Goal: Task Accomplishment & Management: Manage account settings

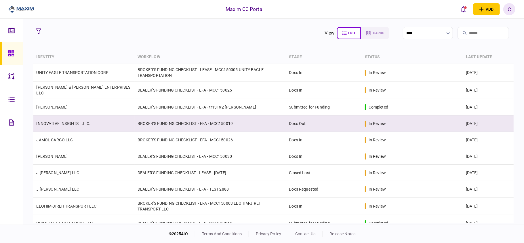
click at [124, 123] on td "INNOVATIVE INSIGHTS L.L.C." at bounding box center [83, 123] width 101 height 16
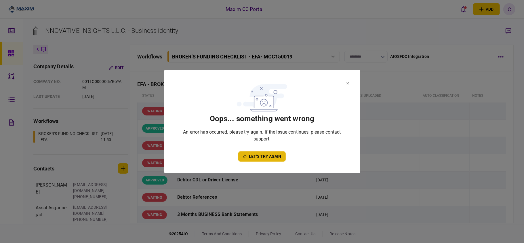
click at [257, 153] on button "let’s try again" at bounding box center [261, 156] width 47 height 10
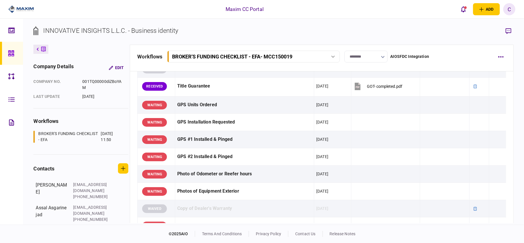
scroll to position [383, 0]
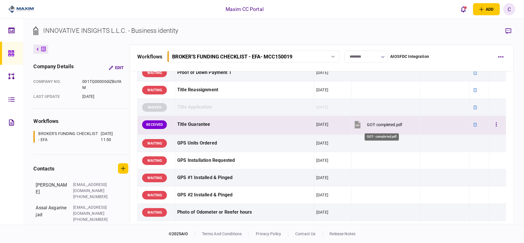
click at [373, 126] on div "GOT- completed.pdf" at bounding box center [384, 124] width 35 height 5
click at [496, 126] on icon "button" at bounding box center [496, 124] width 1 height 4
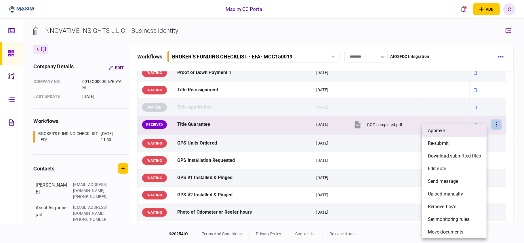
click at [452, 133] on li "approve" at bounding box center [454, 130] width 64 height 13
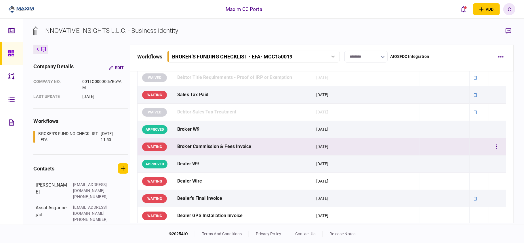
scroll to position [215, 0]
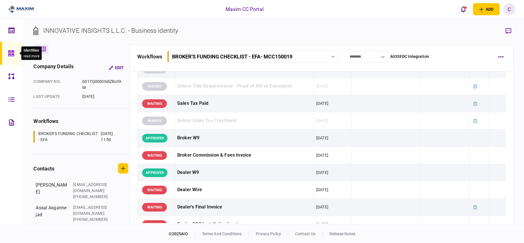
drag, startPoint x: 9, startPoint y: 49, endPoint x: 1, endPoint y: 50, distance: 7.5
click at [9, 49] on div at bounding box center [12, 53] width 9 height 23
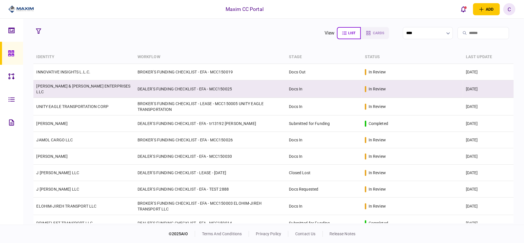
click at [96, 90] on link "[PERSON_NAME] & [PERSON_NAME] ENTERPRISES LLC" at bounding box center [83, 89] width 94 height 10
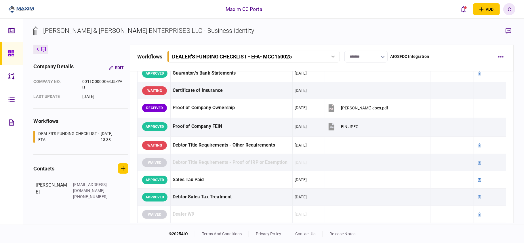
scroll to position [268, 0]
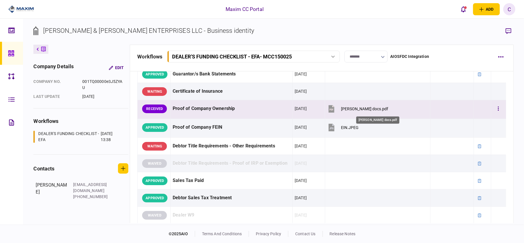
click at [357, 110] on div "[PERSON_NAME] docs.pdf" at bounding box center [364, 108] width 47 height 5
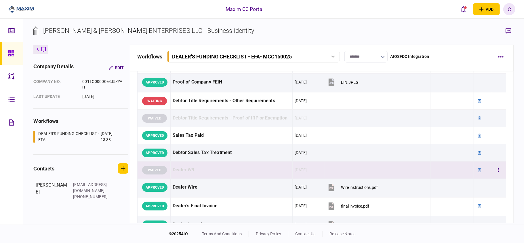
scroll to position [383, 0]
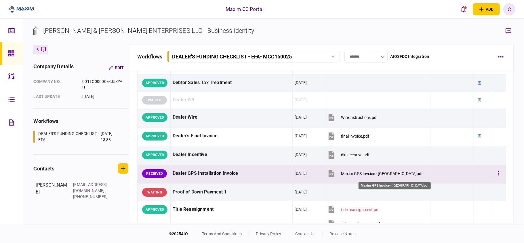
click at [367, 174] on div "Maxim GPS Invoice - [GEOGRAPHIC_DATA]pdf" at bounding box center [382, 173] width 82 height 5
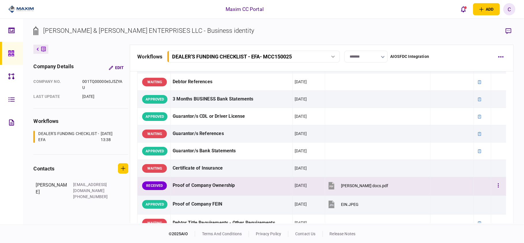
scroll to position [230, 0]
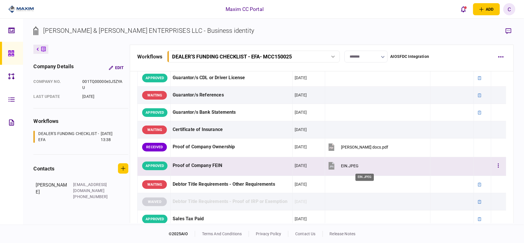
click at [358, 167] on div "EIN.JPEG" at bounding box center [350, 165] width 18 height 5
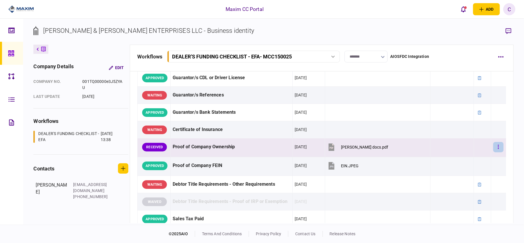
click at [493, 147] on button "button" at bounding box center [498, 147] width 10 height 10
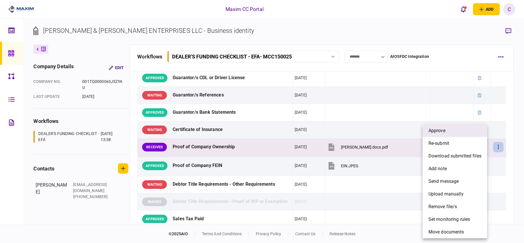
click at [450, 132] on li "approve" at bounding box center [455, 130] width 64 height 13
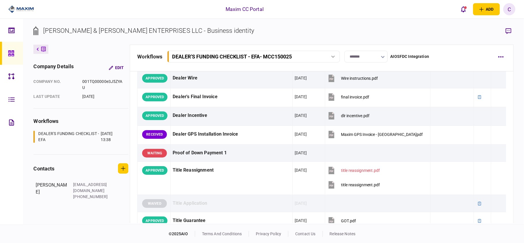
scroll to position [422, 0]
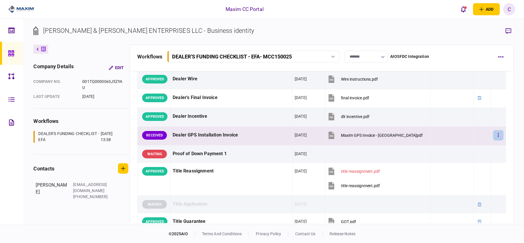
click at [493, 135] on button "button" at bounding box center [498, 135] width 10 height 10
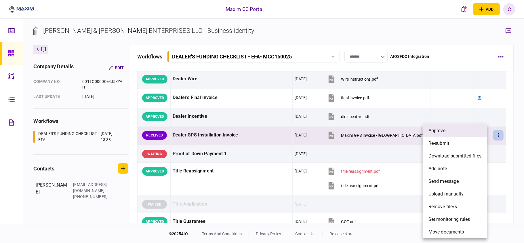
click at [462, 131] on li "approve" at bounding box center [455, 130] width 64 height 13
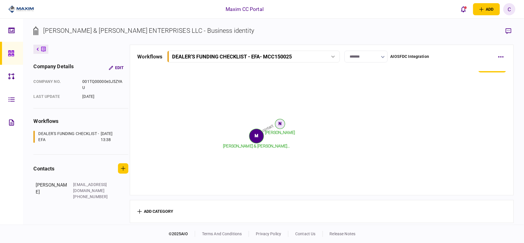
scroll to position [835, 0]
